Goal: Information Seeking & Learning: Learn about a topic

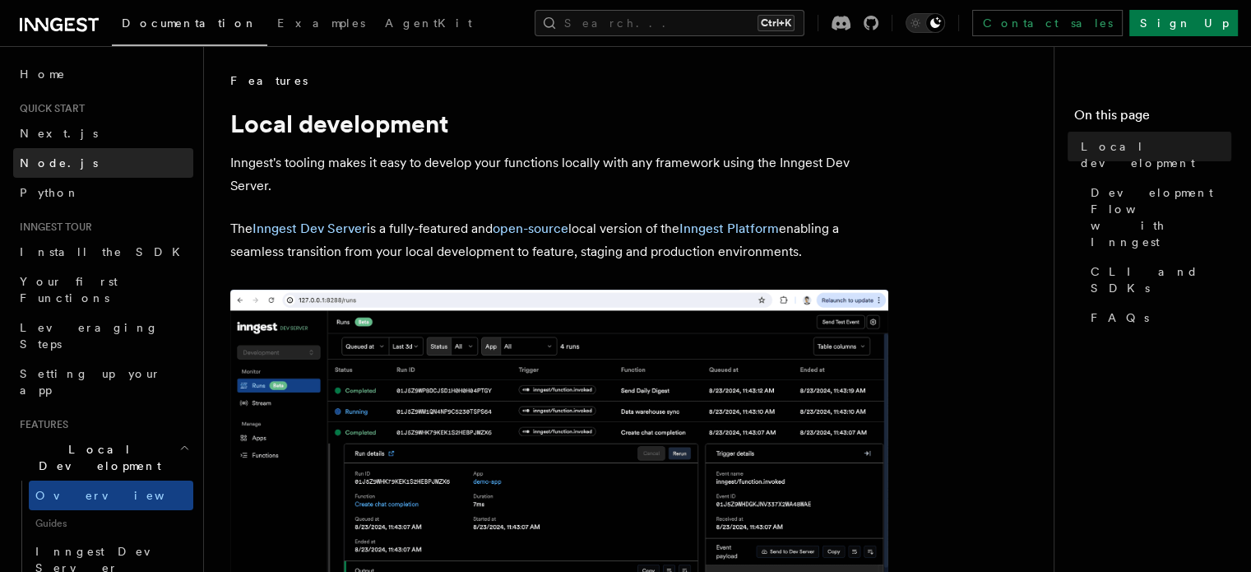
click at [47, 157] on span "Node.js" at bounding box center [59, 162] width 78 height 13
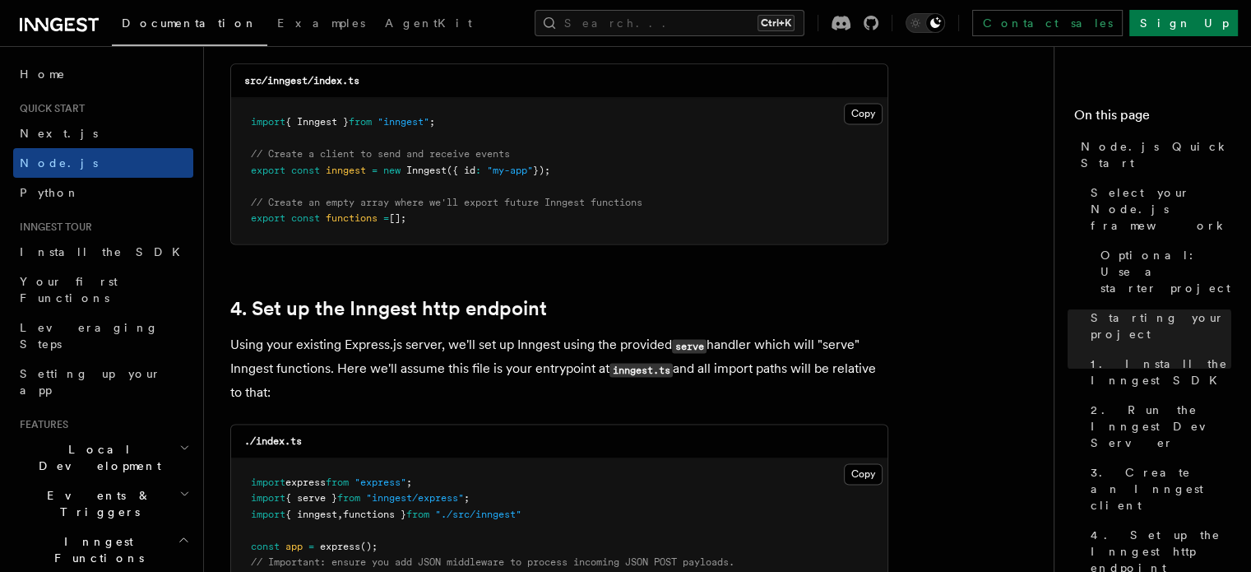
scroll to position [2269, 0]
drag, startPoint x: 257, startPoint y: 124, endPoint x: 564, endPoint y: 132, distance: 307.7
click at [564, 132] on pre "import { Inngest } from "inngest" ; // Create a client to send and receive even…" at bounding box center [559, 170] width 656 height 146
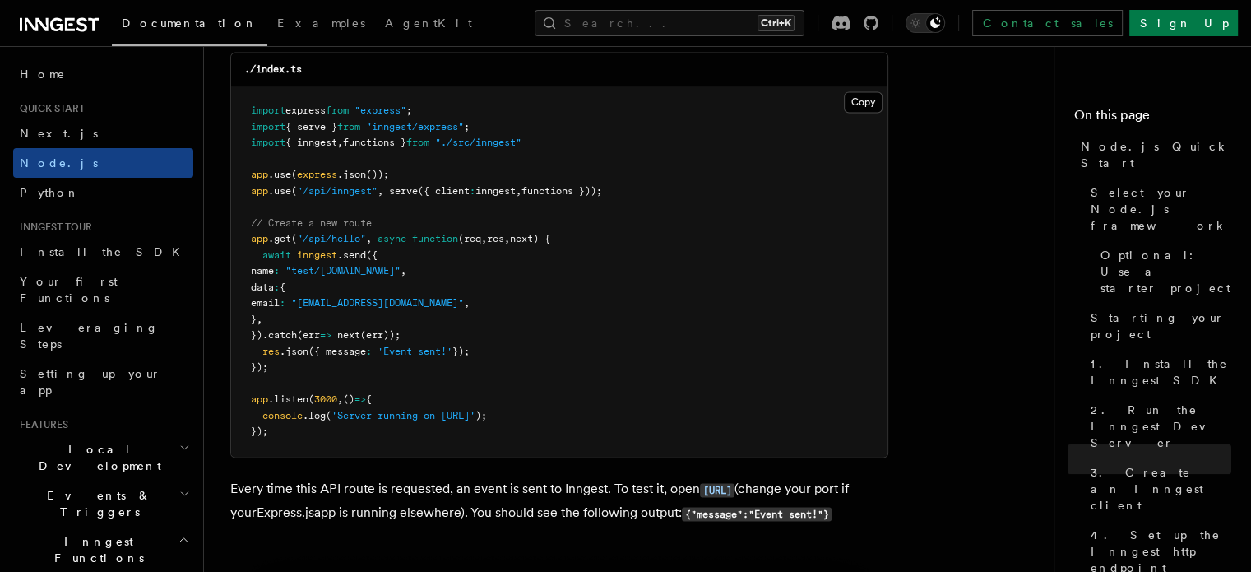
scroll to position [8770, 0]
drag, startPoint x: 417, startPoint y: 299, endPoint x: 324, endPoint y: 300, distance: 92.9
click at [324, 274] on span "name : "test/[DOMAIN_NAME]" ," at bounding box center [328, 268] width 155 height 12
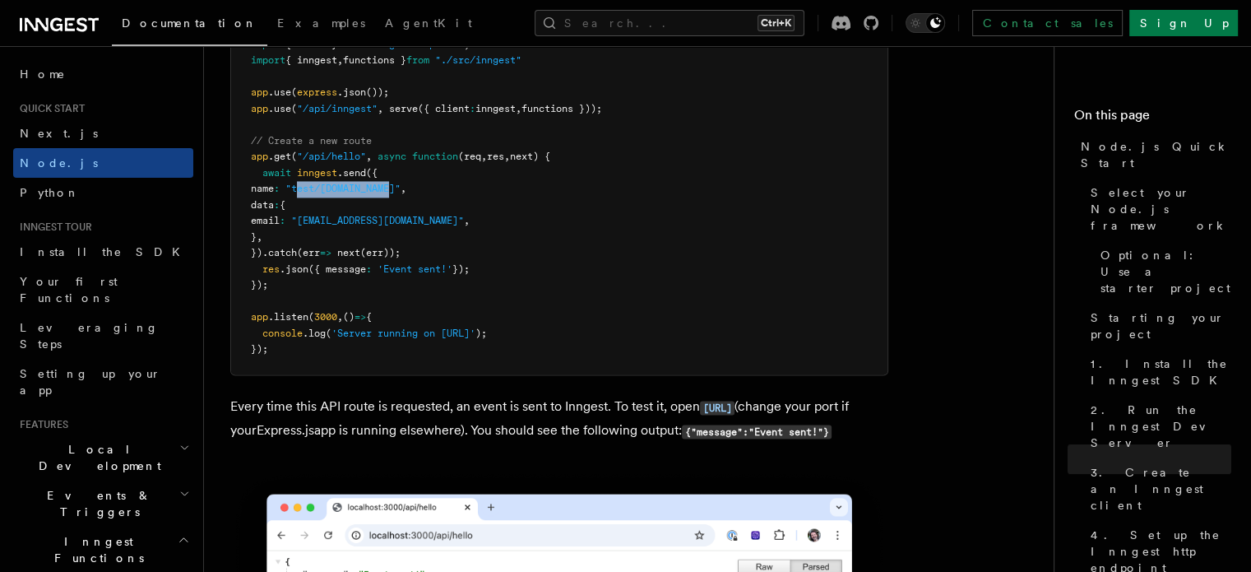
scroll to position [8849, 0]
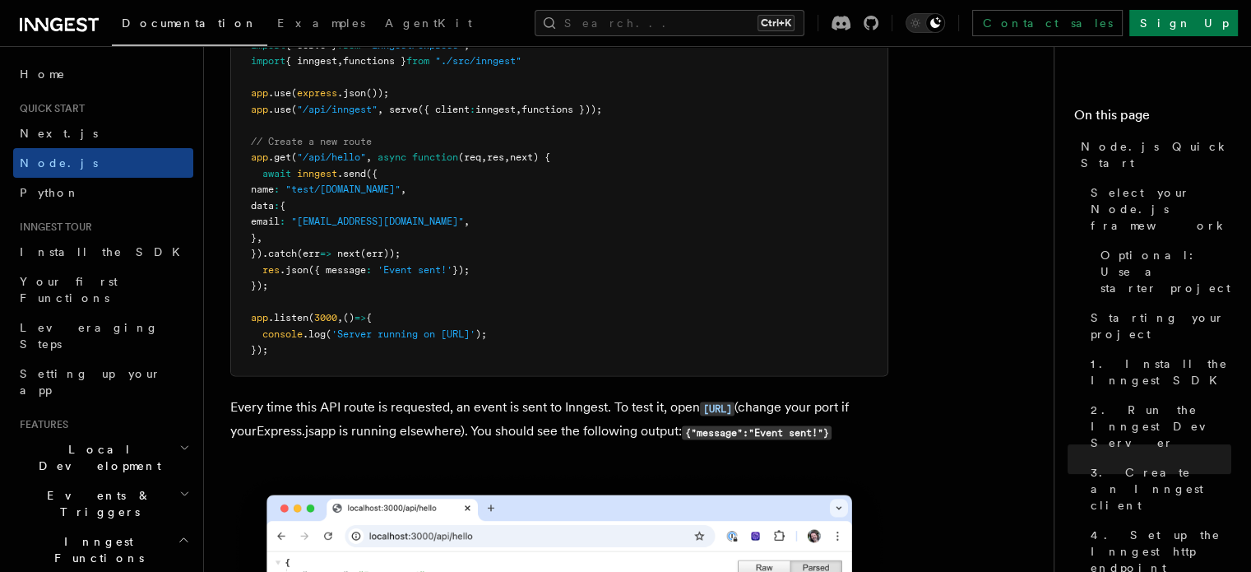
click at [568, 293] on pre "import express from "express" ; import { serve } from "inngest/express" ; impor…" at bounding box center [559, 190] width 656 height 370
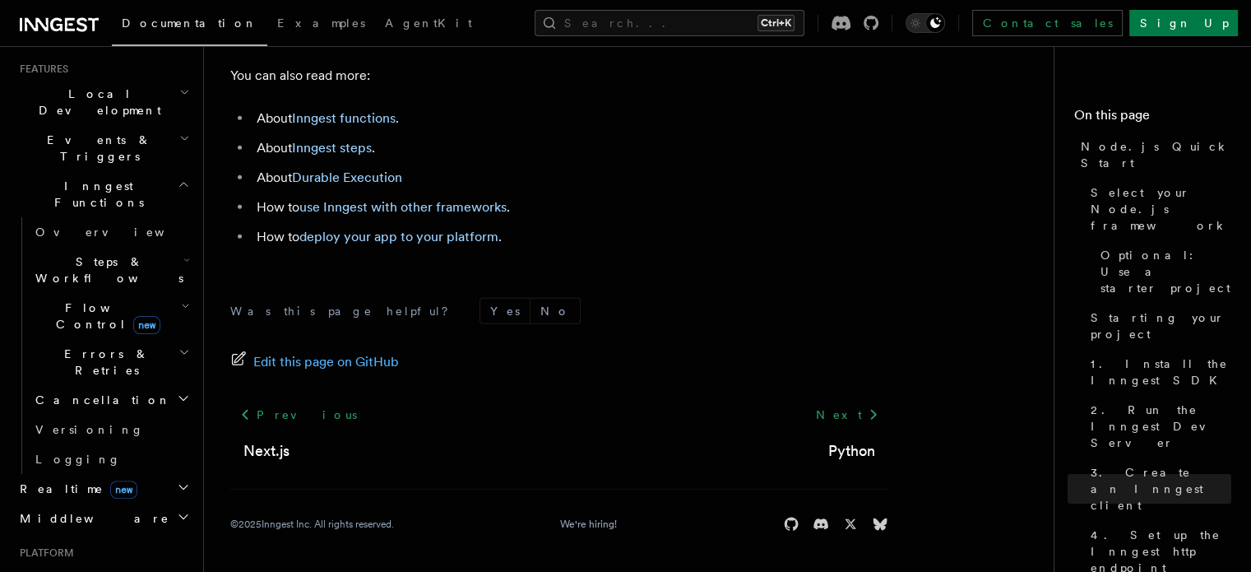
scroll to position [355, 0]
click at [177, 510] on icon "button" at bounding box center [183, 516] width 13 height 13
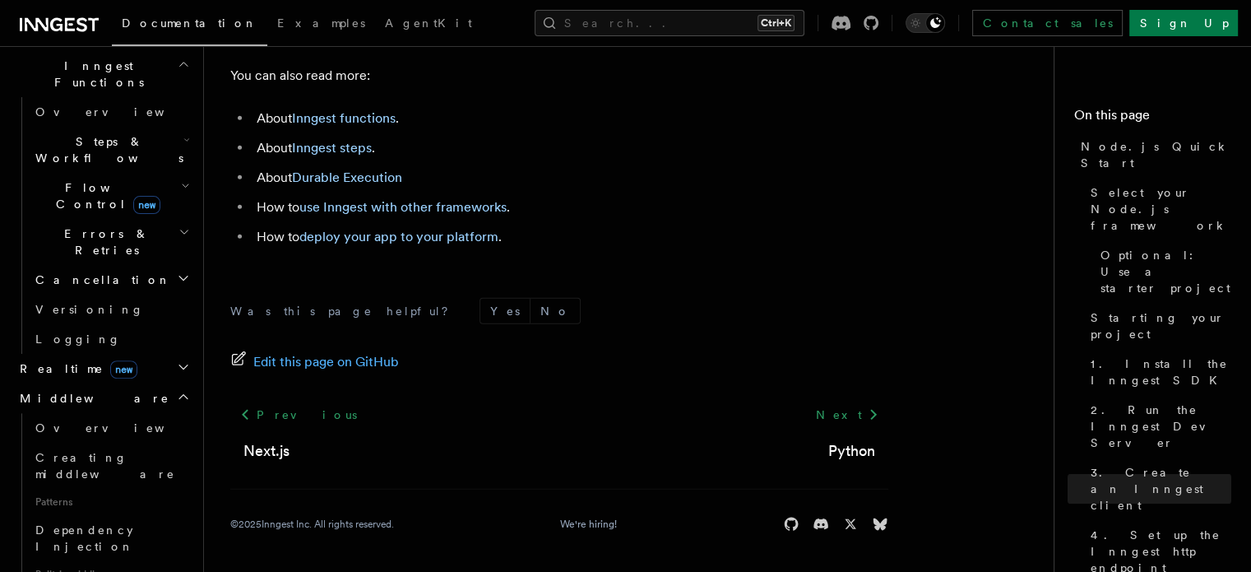
scroll to position [485, 0]
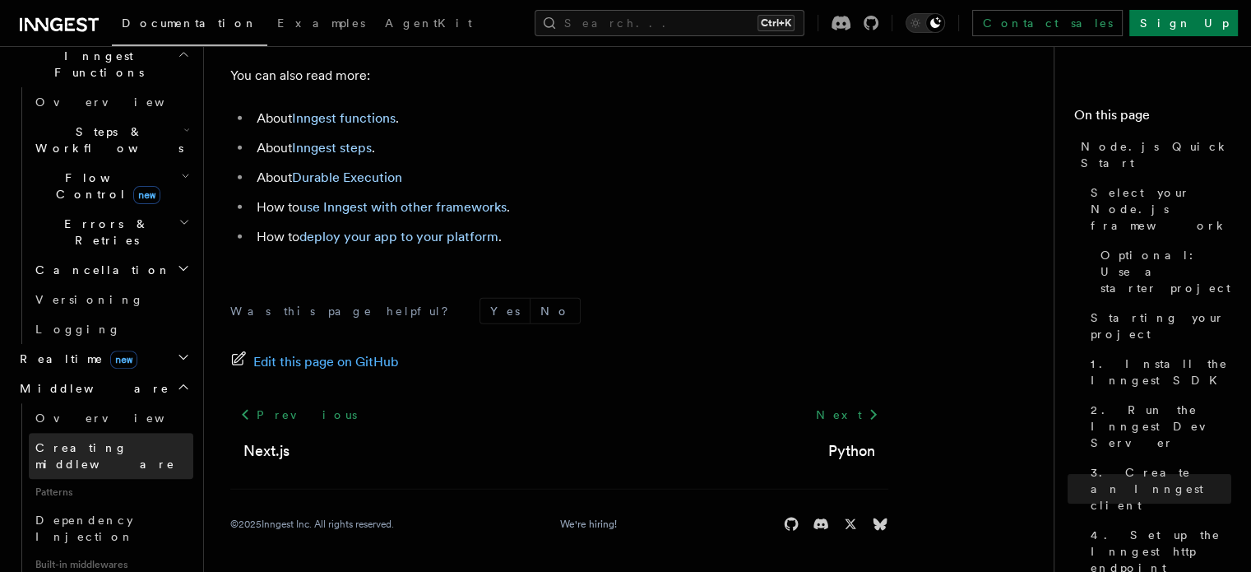
click at [90, 433] on link "Creating middleware" at bounding box center [111, 456] width 164 height 46
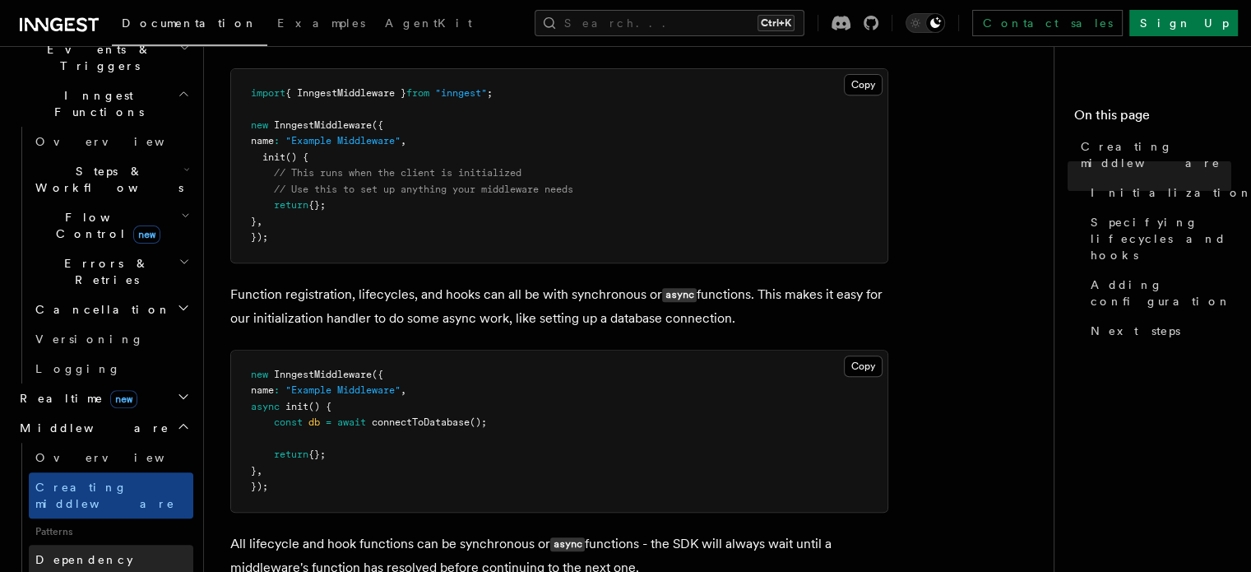
scroll to position [456, 0]
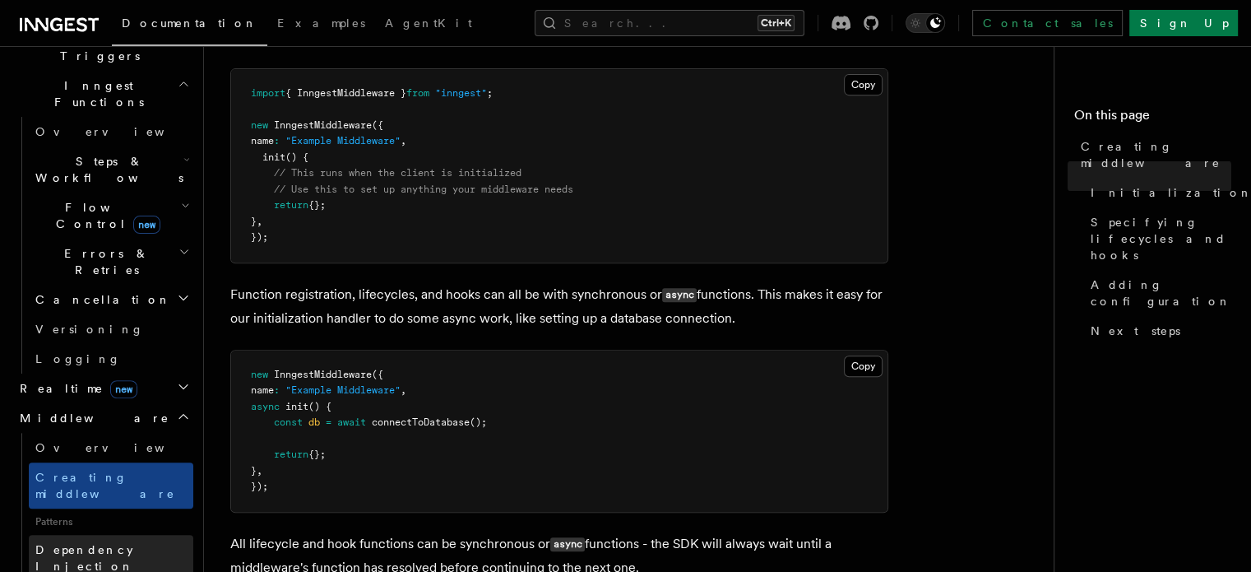
click at [79, 543] on span "Dependency Injection" at bounding box center [84, 558] width 99 height 30
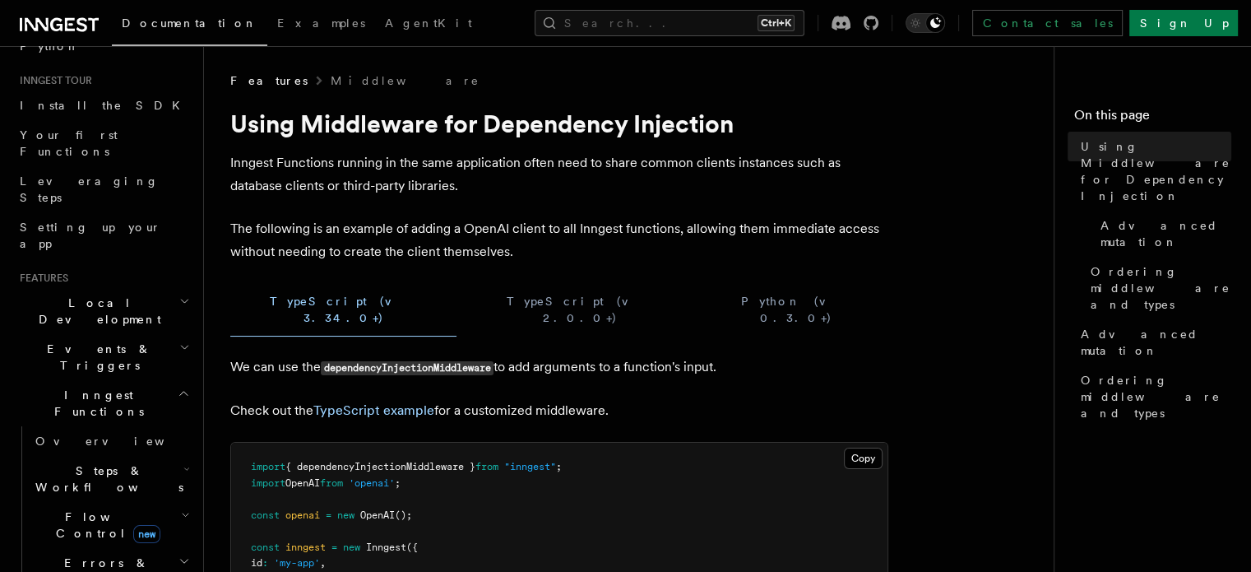
scroll to position [143, 0]
click at [105, 558] on span "Errors & Retries" at bounding box center [104, 574] width 150 height 33
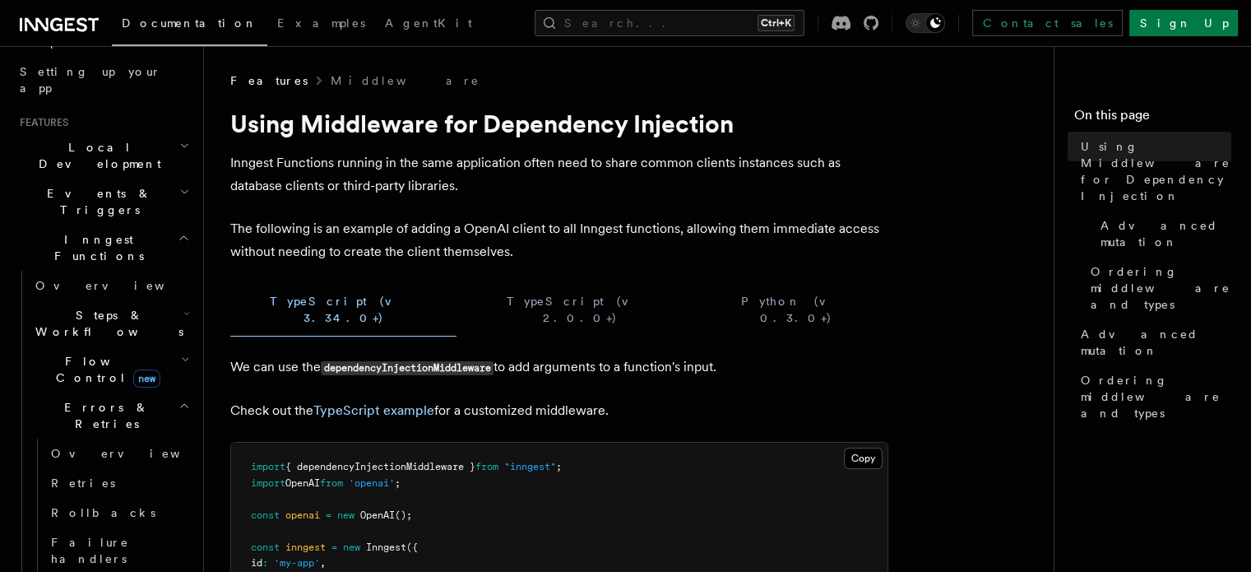
scroll to position [303, 0]
click at [72, 475] on span "Retries" at bounding box center [83, 481] width 64 height 13
